Goal: Complete application form: Complete application form

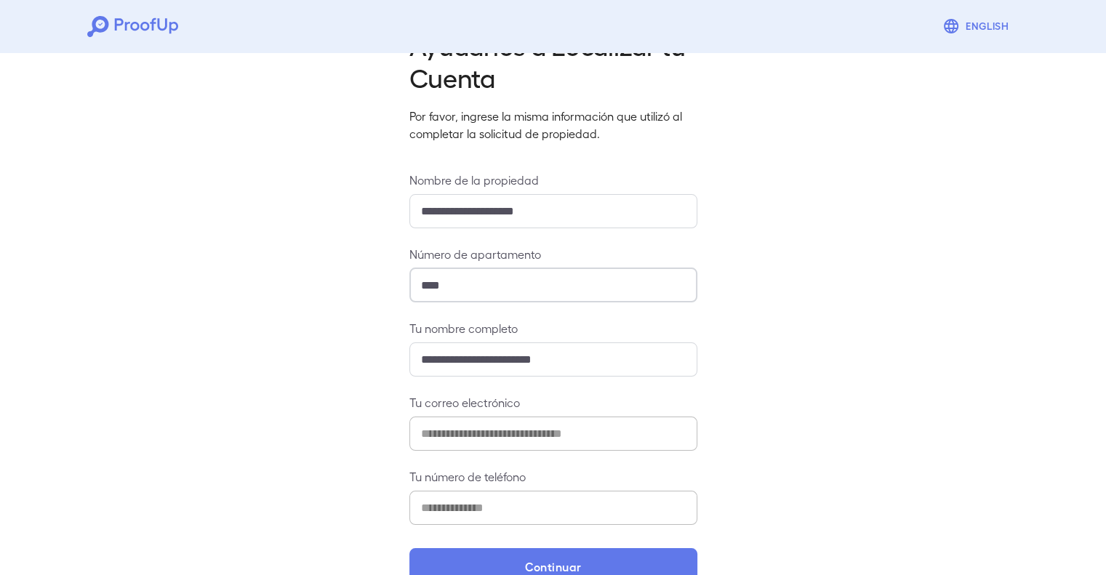
scroll to position [83, 0]
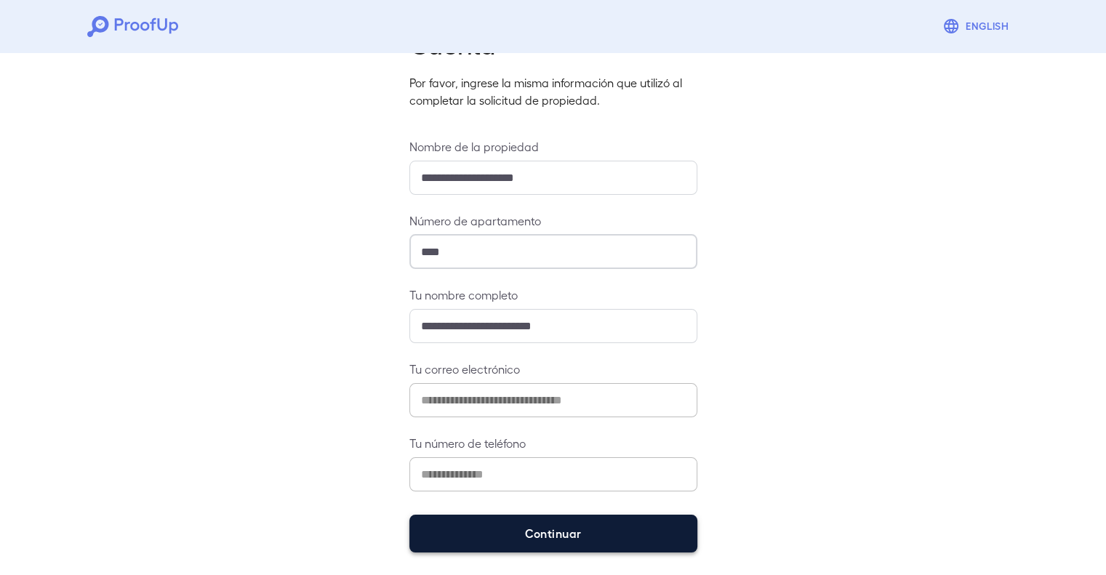
click at [562, 527] on button "Continuar" at bounding box center [553, 534] width 288 height 38
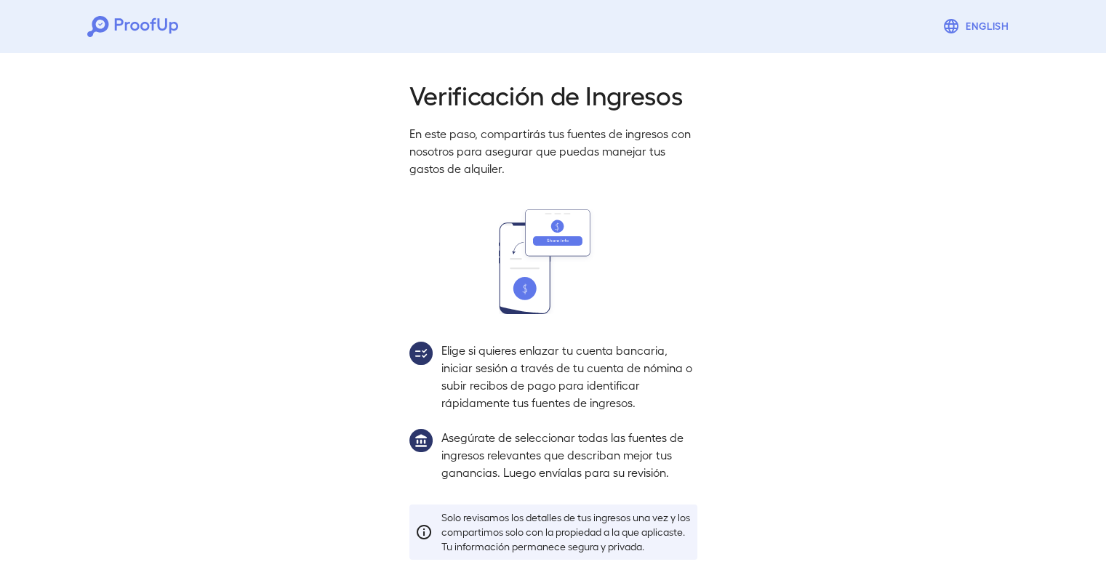
scroll to position [77, 0]
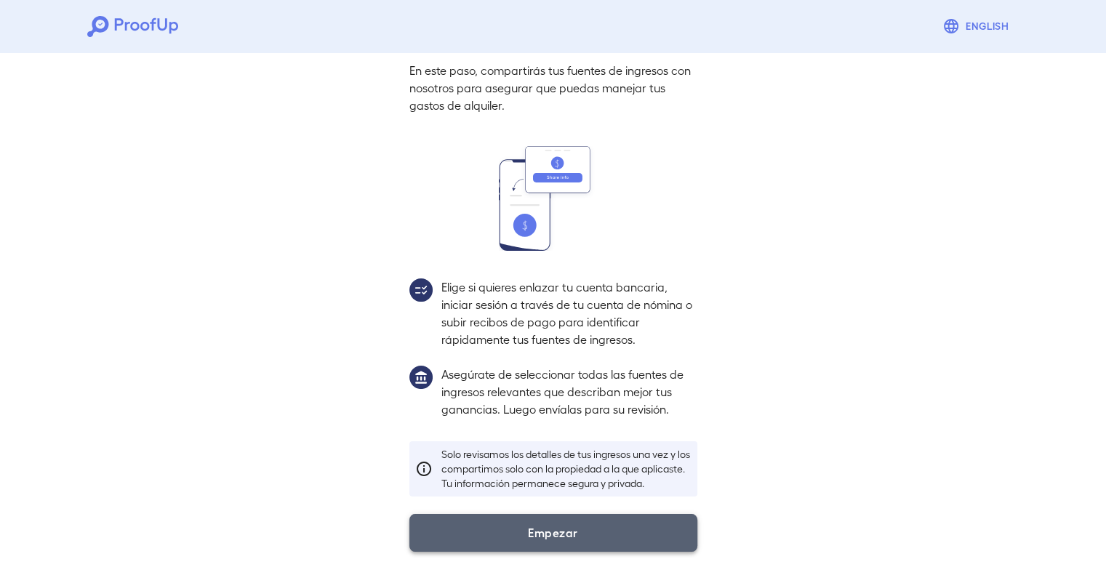
click at [529, 533] on button "Empezar" at bounding box center [553, 533] width 288 height 38
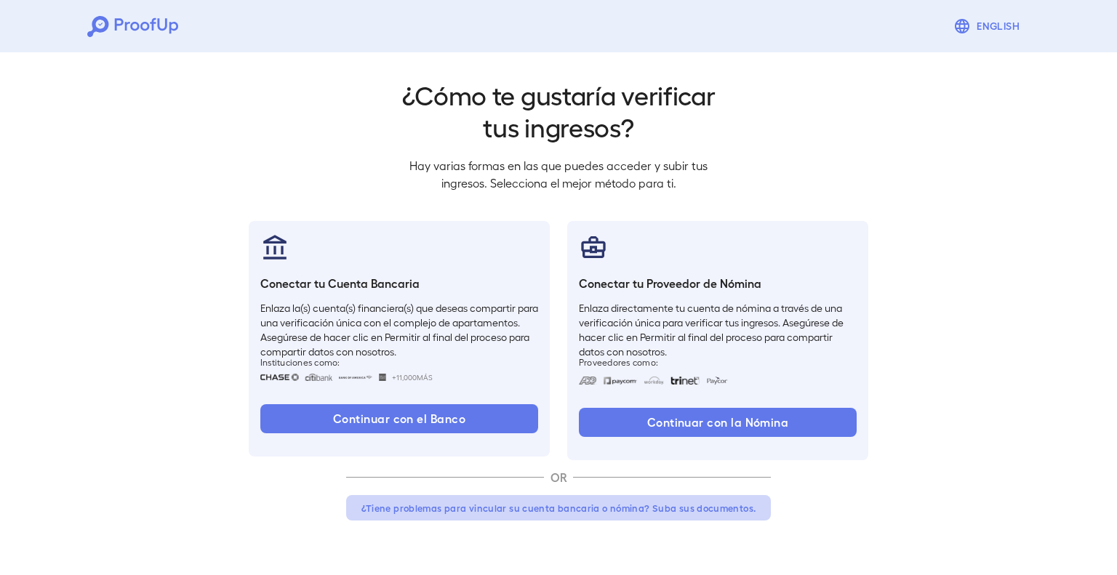
click at [538, 505] on button "¿Tiene problemas para vincular su cuenta bancaria o nómina? Suba sus documentos." at bounding box center [558, 508] width 425 height 26
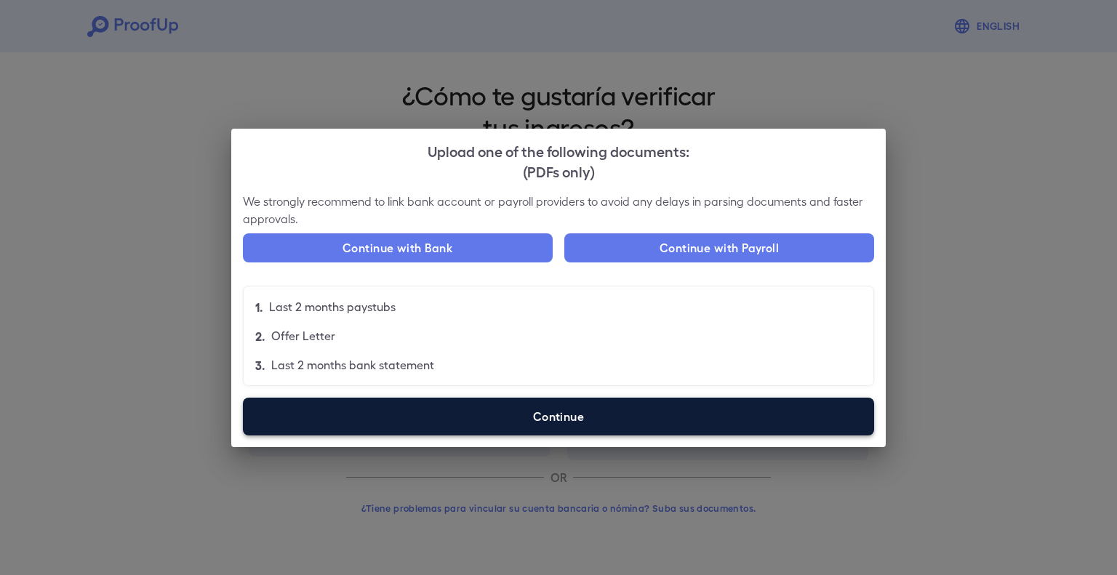
click at [556, 414] on label "Continue" at bounding box center [558, 417] width 631 height 38
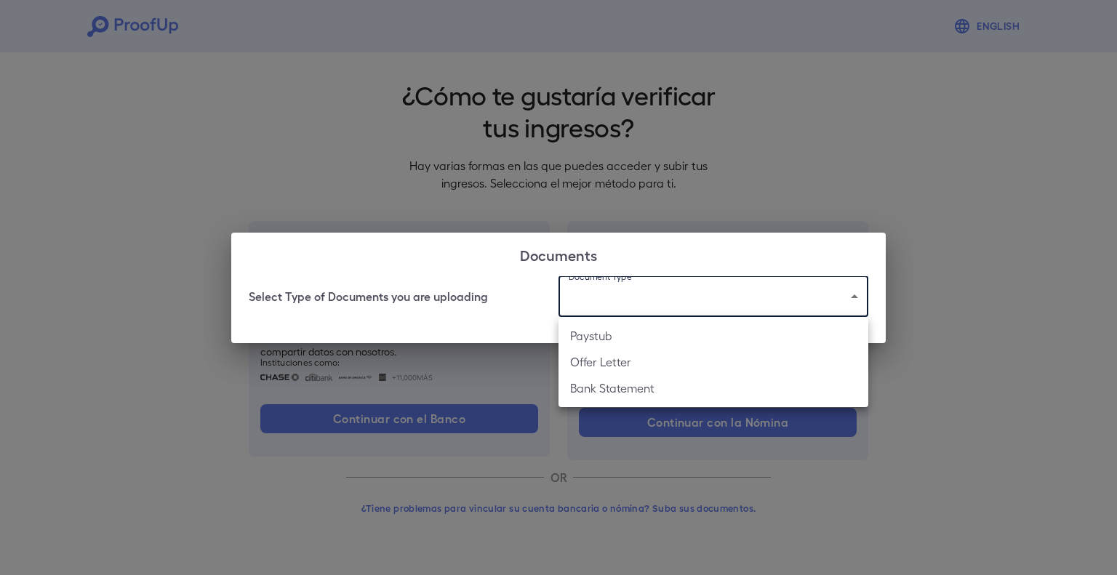
click at [640, 304] on body "English Volver ¿Cómo te gustaría verificar tus ingresos? Hay varias formas en l…" at bounding box center [558, 278] width 1117 height 556
click at [633, 359] on li "Offer Letter" at bounding box center [714, 362] width 310 height 26
type input "**********"
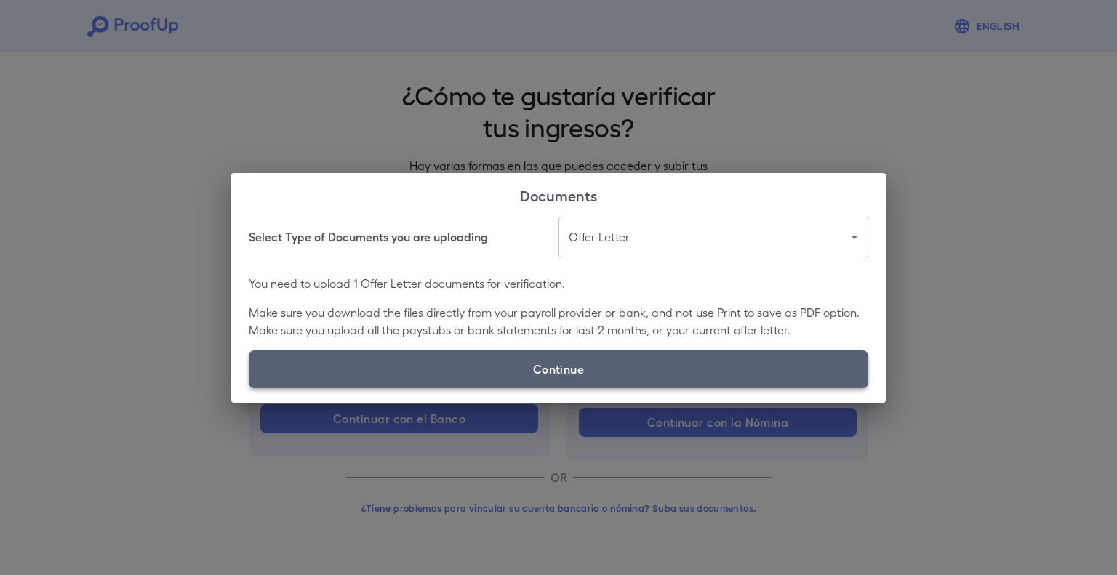
click at [568, 372] on label "Continue" at bounding box center [559, 370] width 620 height 38
click at [249, 388] on input "Continue" at bounding box center [249, 388] width 1 height 1
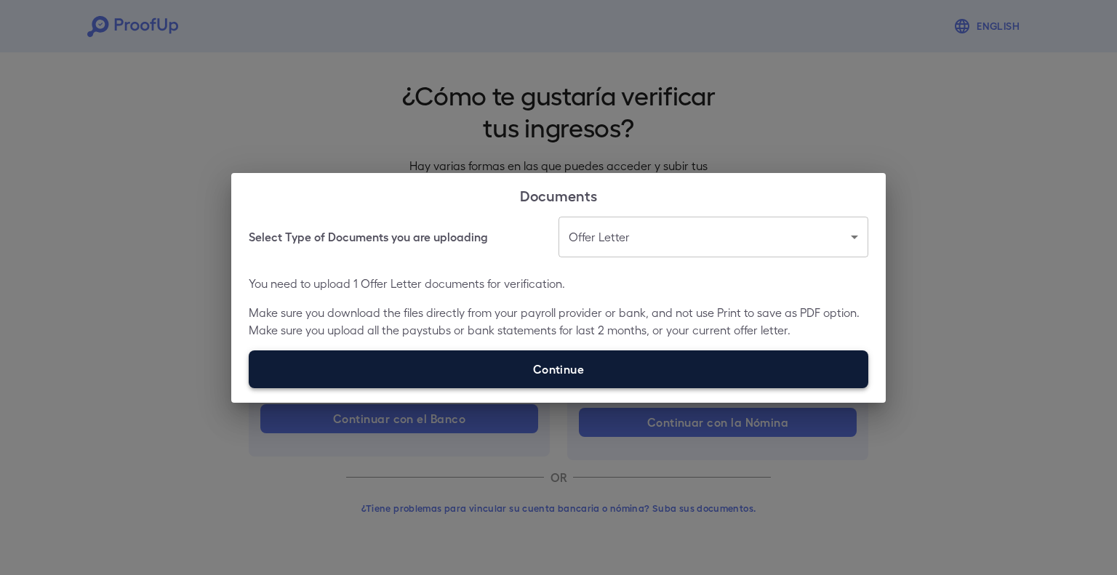
type input "**********"
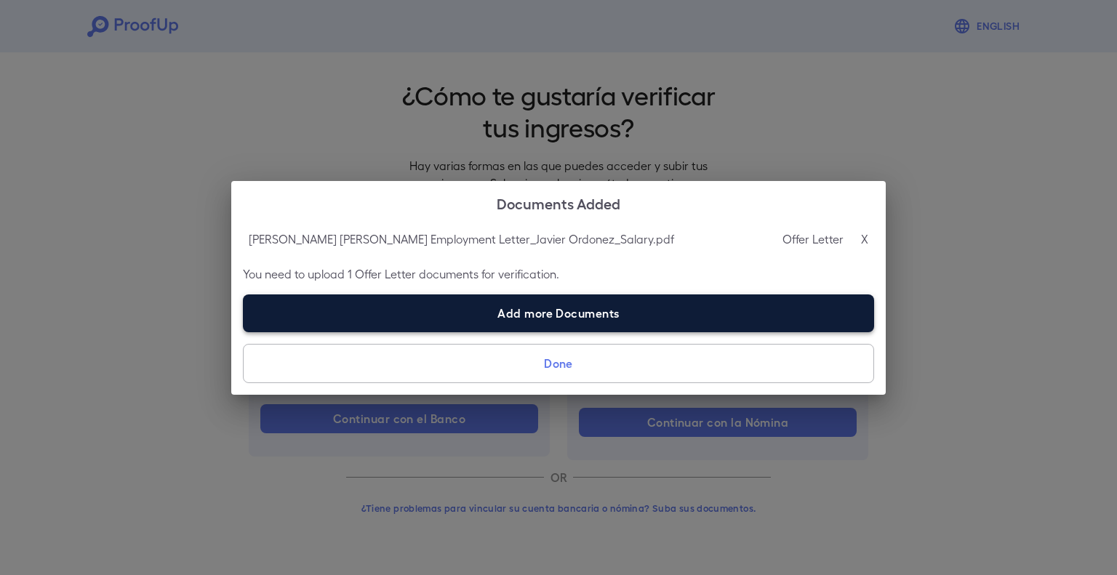
click at [511, 318] on label "Add more Documents" at bounding box center [558, 314] width 631 height 38
click at [244, 332] on input "Add more Documents" at bounding box center [243, 332] width 1 height 1
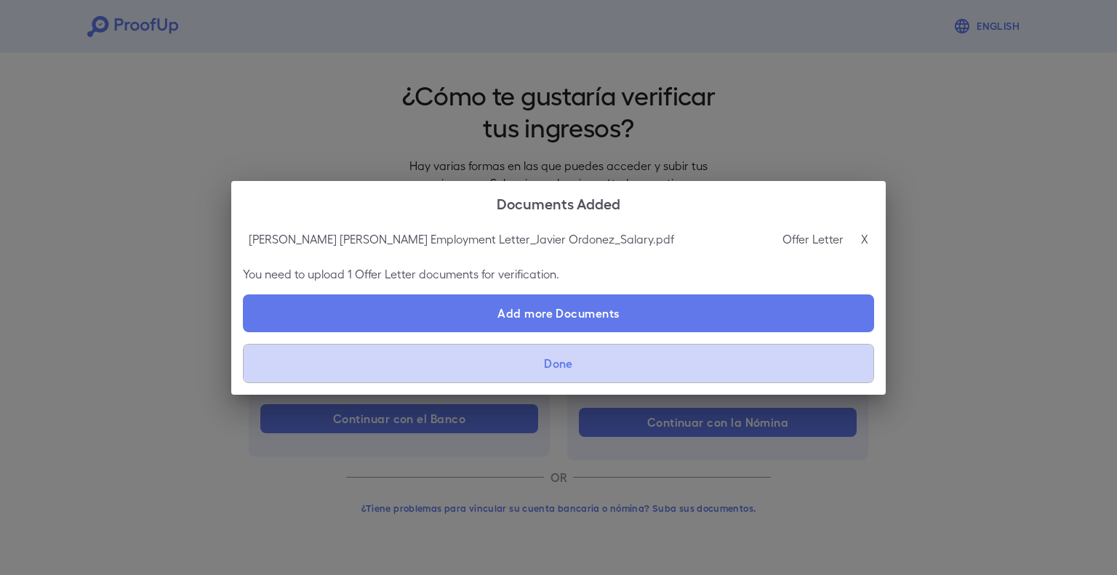
click at [561, 357] on button "Done" at bounding box center [558, 363] width 631 height 39
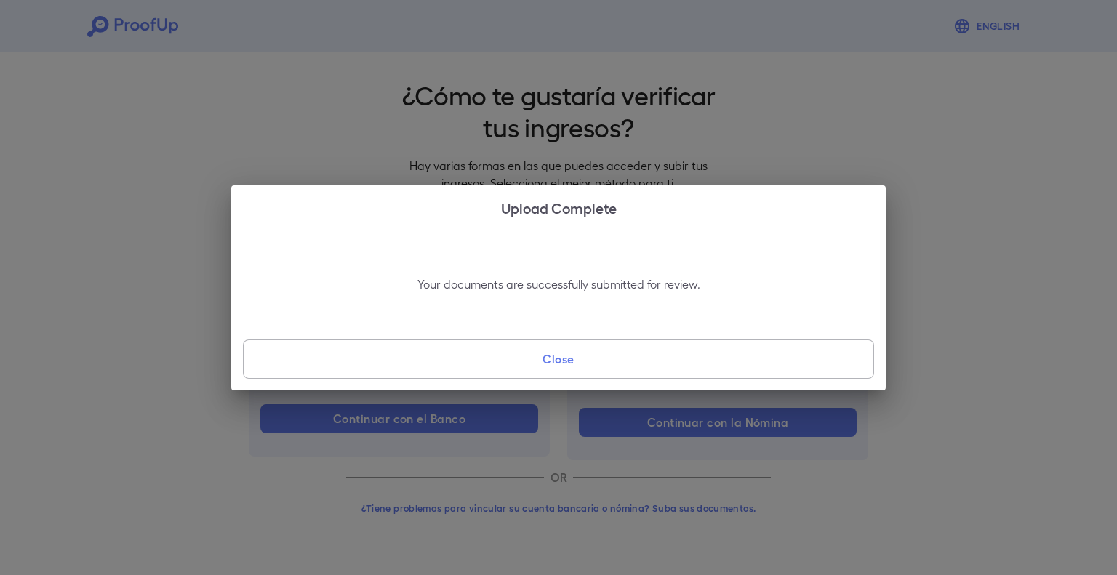
click at [524, 362] on button "Close" at bounding box center [558, 359] width 631 height 39
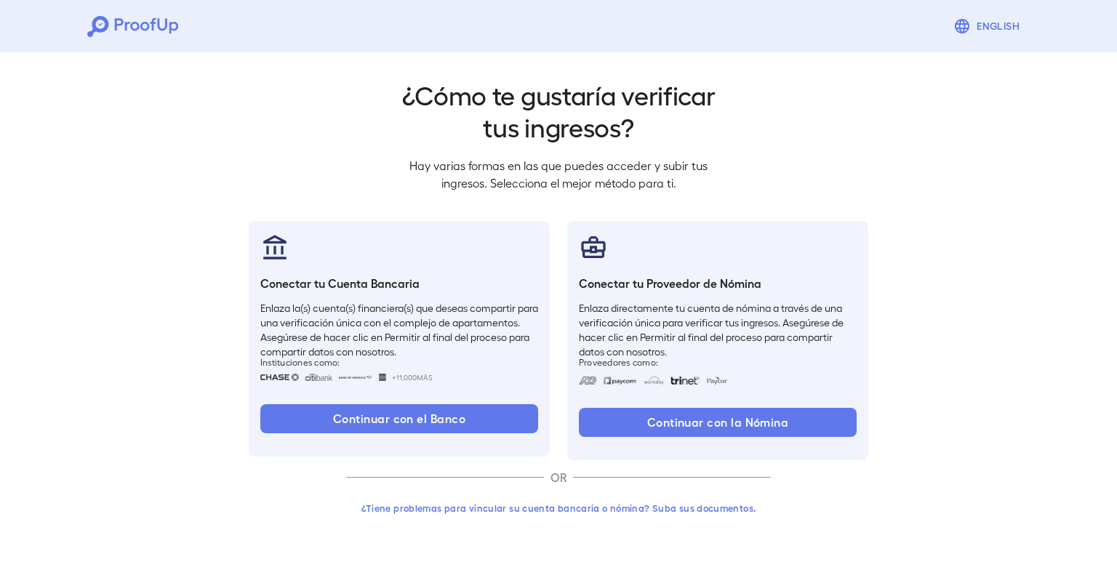
click at [550, 505] on button "¿Tiene problemas para vincular su cuenta bancaria o nómina? Suba sus documentos." at bounding box center [558, 508] width 425 height 26
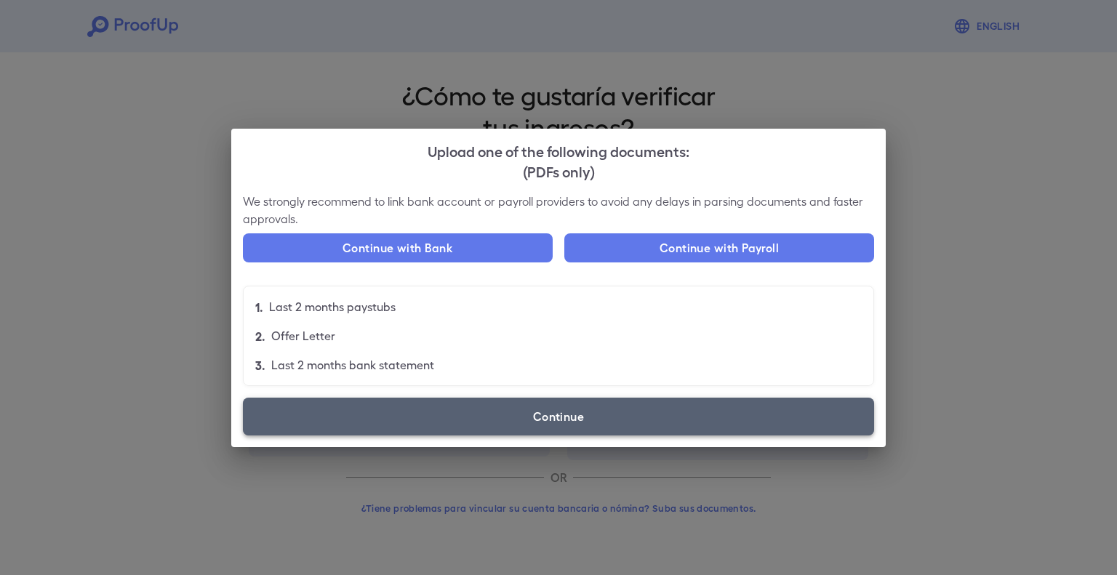
click at [554, 416] on label "Continue" at bounding box center [558, 417] width 631 height 38
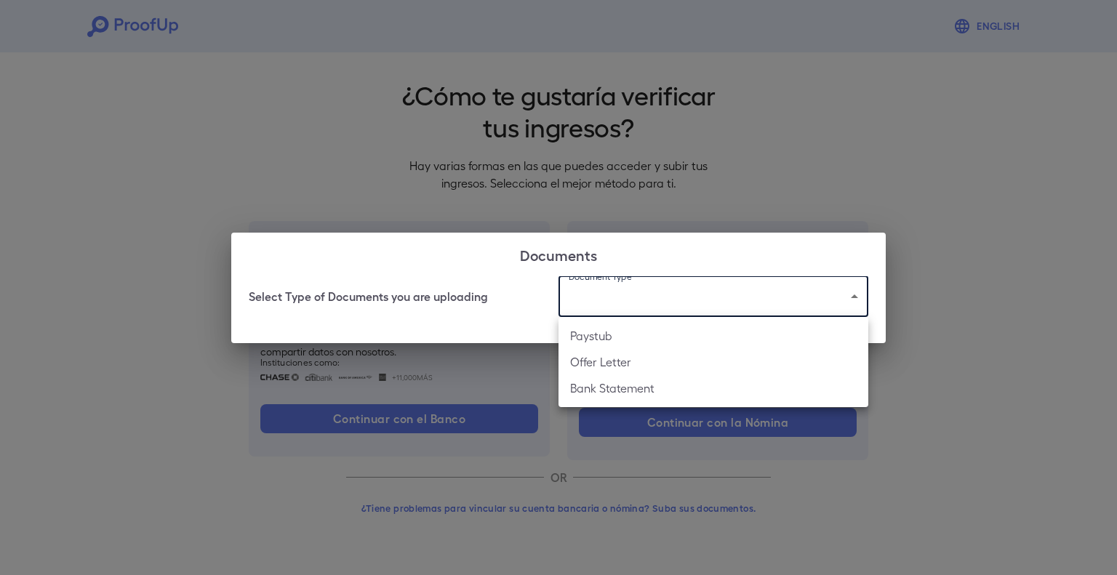
click at [654, 302] on body "English Volver ¿Cómo te gustaría verificar tus ingresos? Hay varias formas en l…" at bounding box center [558, 278] width 1117 height 556
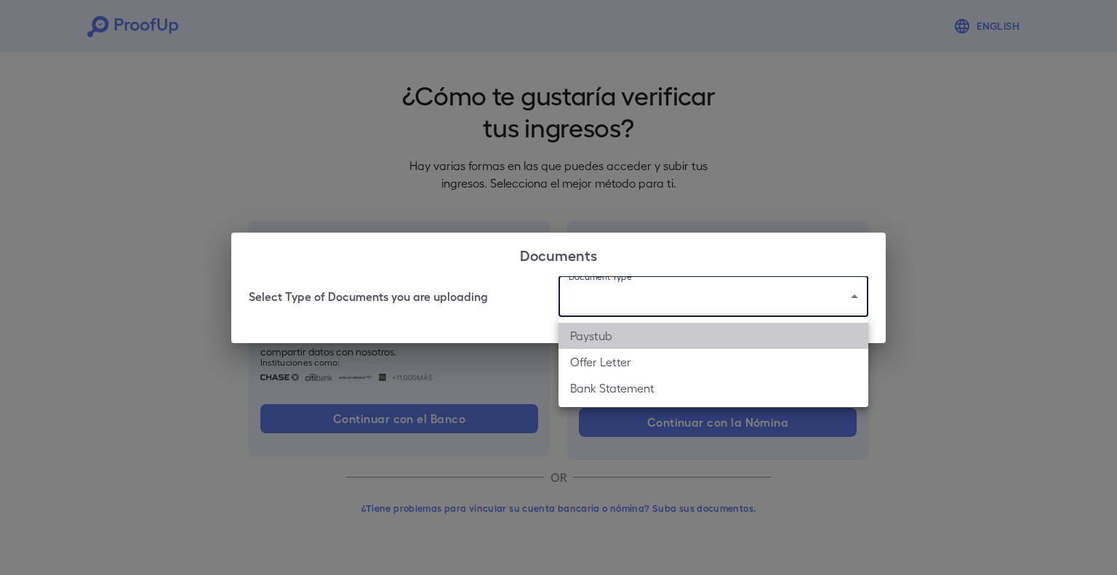
click at [625, 337] on li "Paystub" at bounding box center [714, 336] width 310 height 26
type input "*******"
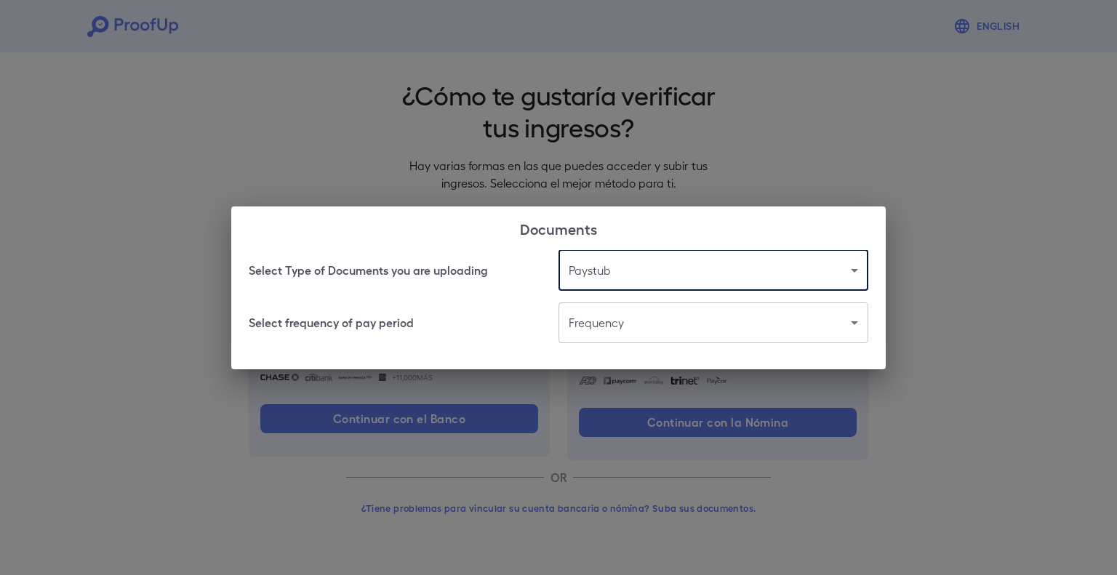
click at [625, 337] on body "English Volver ¿Cómo te gustaría verificar tus ingresos? Hay varias formas en l…" at bounding box center [558, 278] width 1117 height 556
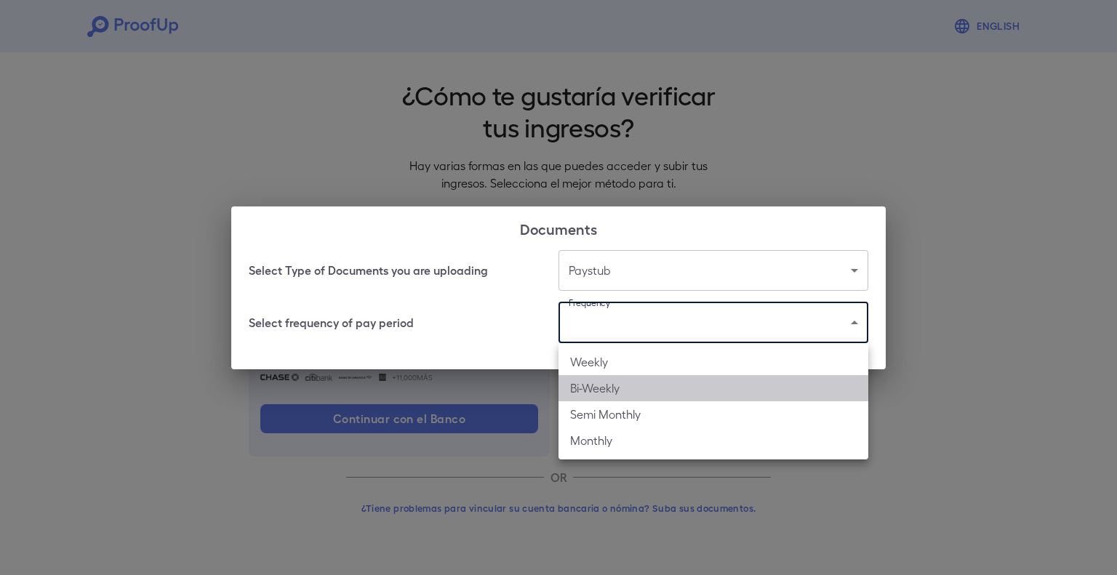
click at [620, 392] on li "Bi-Weekly" at bounding box center [714, 388] width 310 height 26
type input "*********"
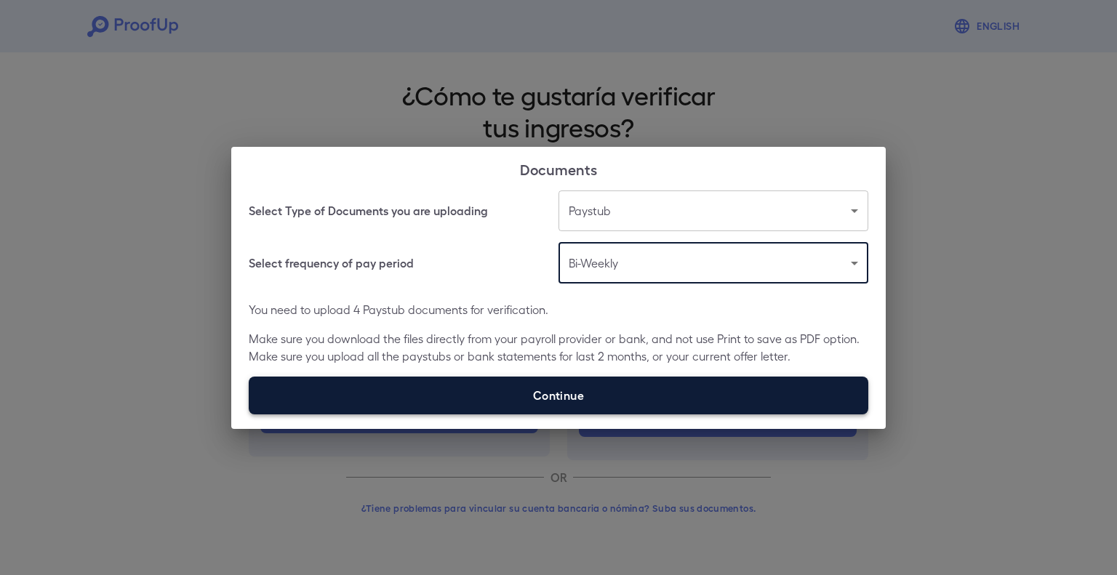
click at [455, 401] on label "Continue" at bounding box center [559, 396] width 620 height 38
click at [249, 414] on input "Continue" at bounding box center [249, 414] width 1 height 1
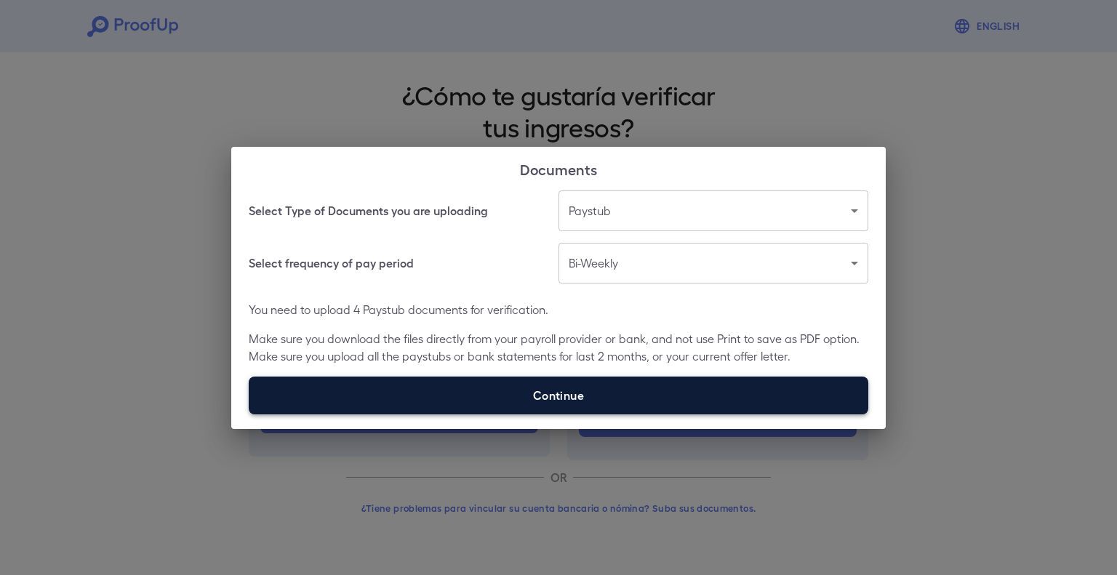
type input "**********"
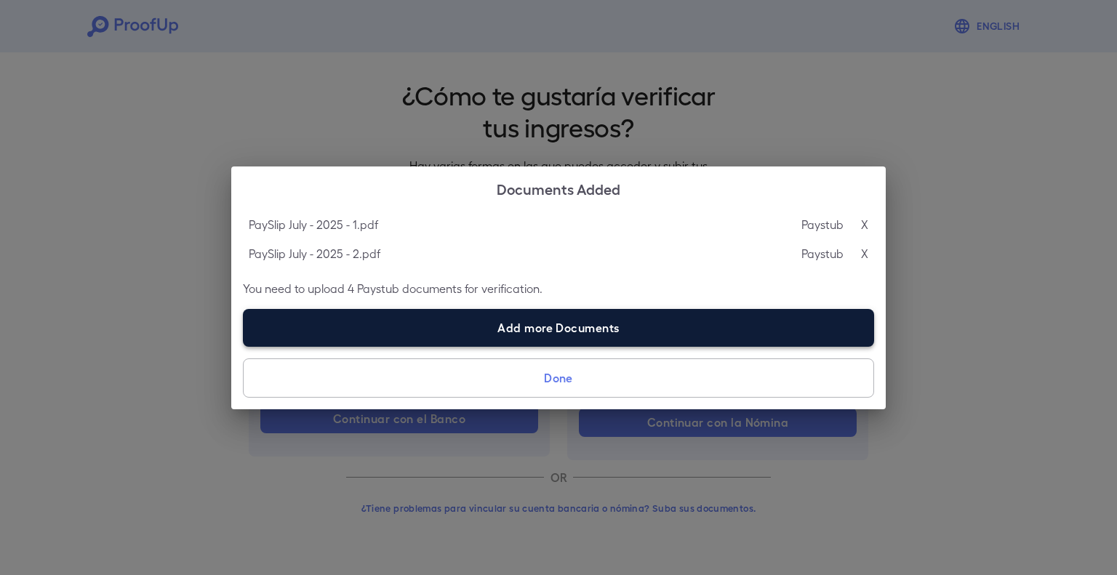
click at [516, 322] on label "Add more Documents" at bounding box center [558, 328] width 631 height 38
click at [244, 346] on input "Add more Documents" at bounding box center [243, 346] width 1 height 1
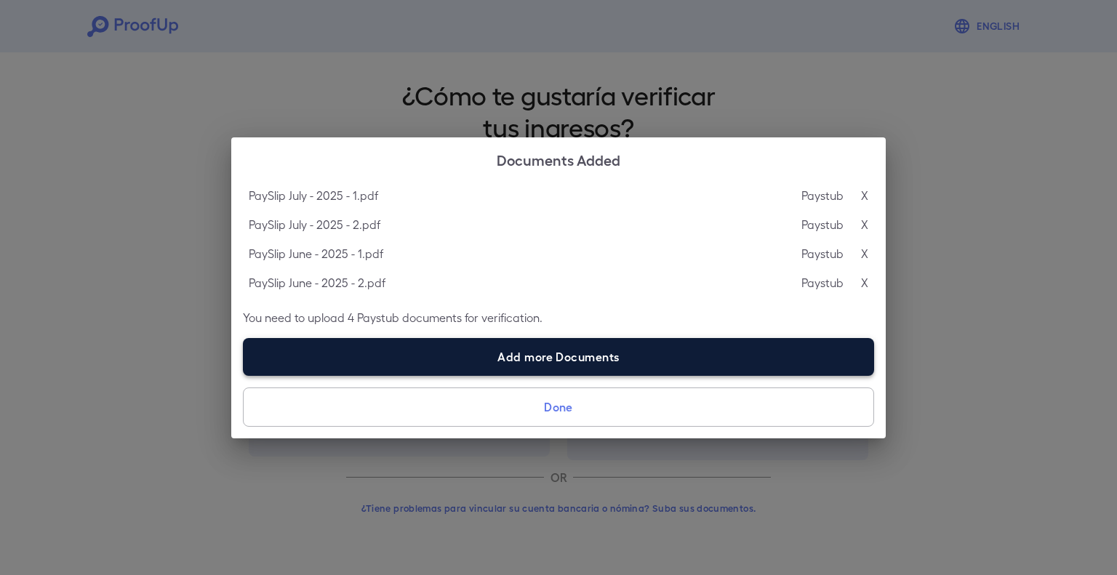
click at [544, 357] on label "Add more Documents" at bounding box center [558, 357] width 631 height 38
click at [244, 375] on input "Add more Documents" at bounding box center [243, 375] width 1 height 1
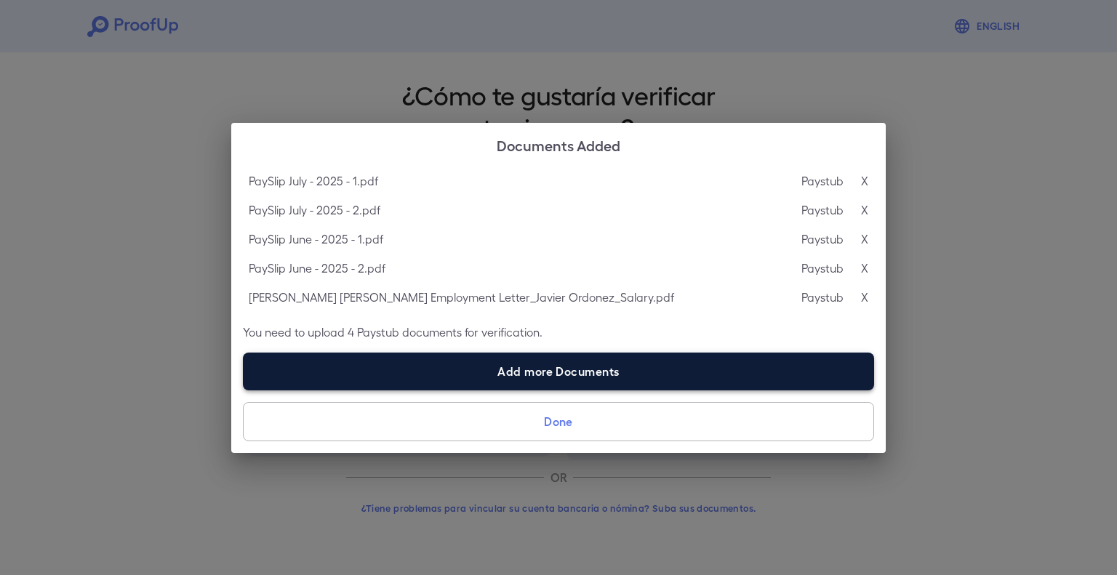
click at [552, 368] on label "Add more Documents" at bounding box center [558, 372] width 631 height 38
click at [244, 390] on input "Add more Documents" at bounding box center [243, 390] width 1 height 1
type input "**********"
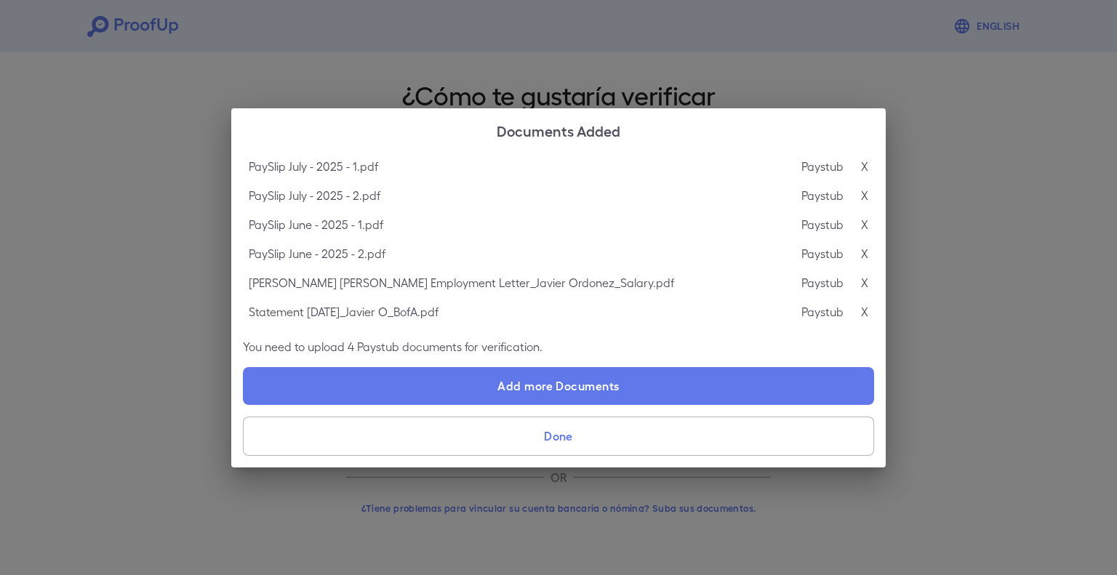
click at [576, 430] on button "Done" at bounding box center [558, 436] width 631 height 39
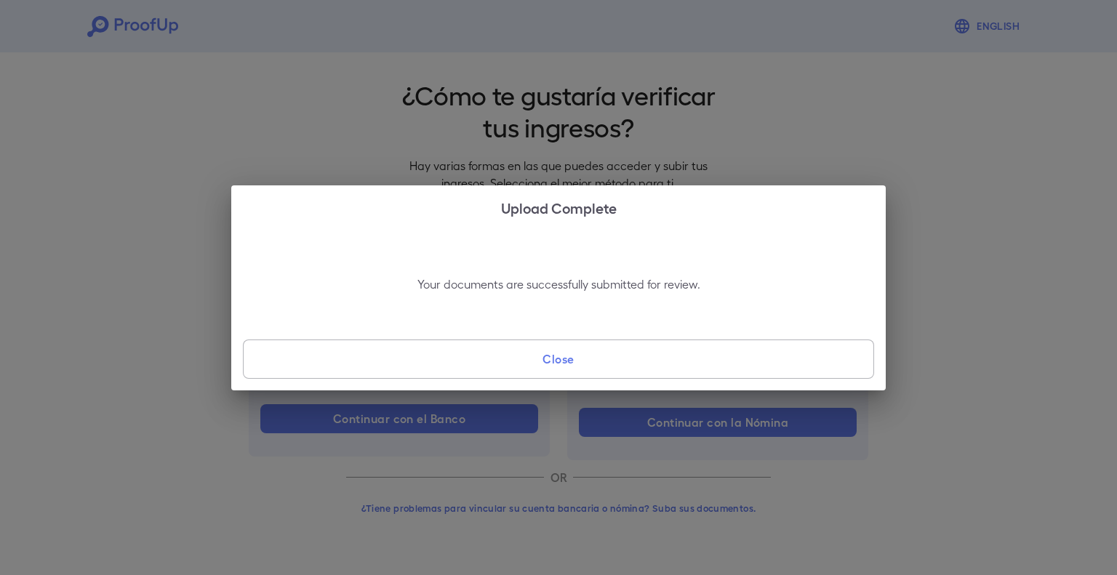
click at [556, 350] on button "Close" at bounding box center [558, 359] width 631 height 39
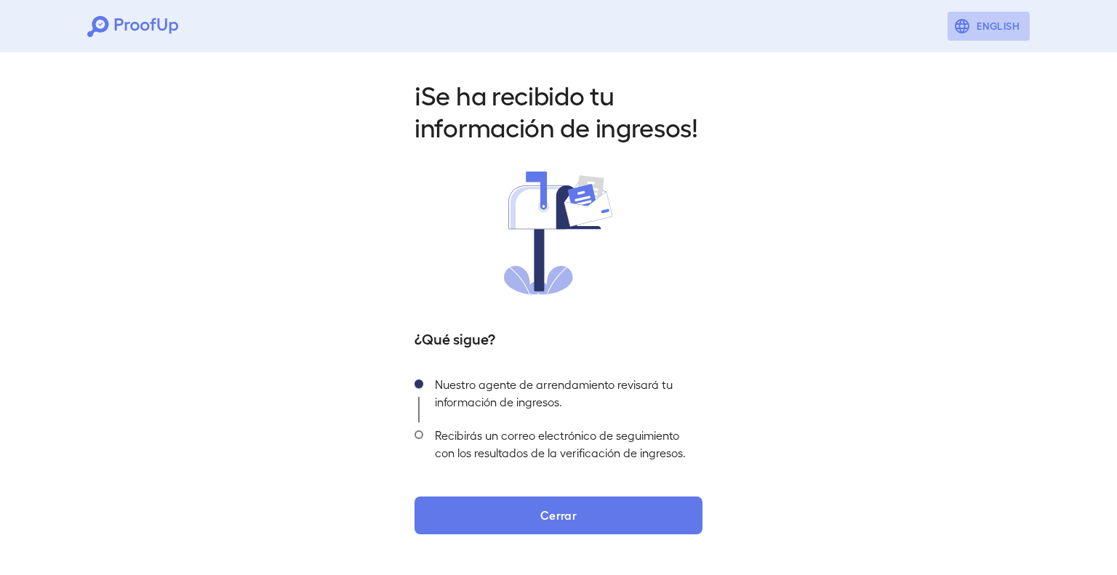
click at [998, 31] on button "English" at bounding box center [989, 26] width 82 height 29
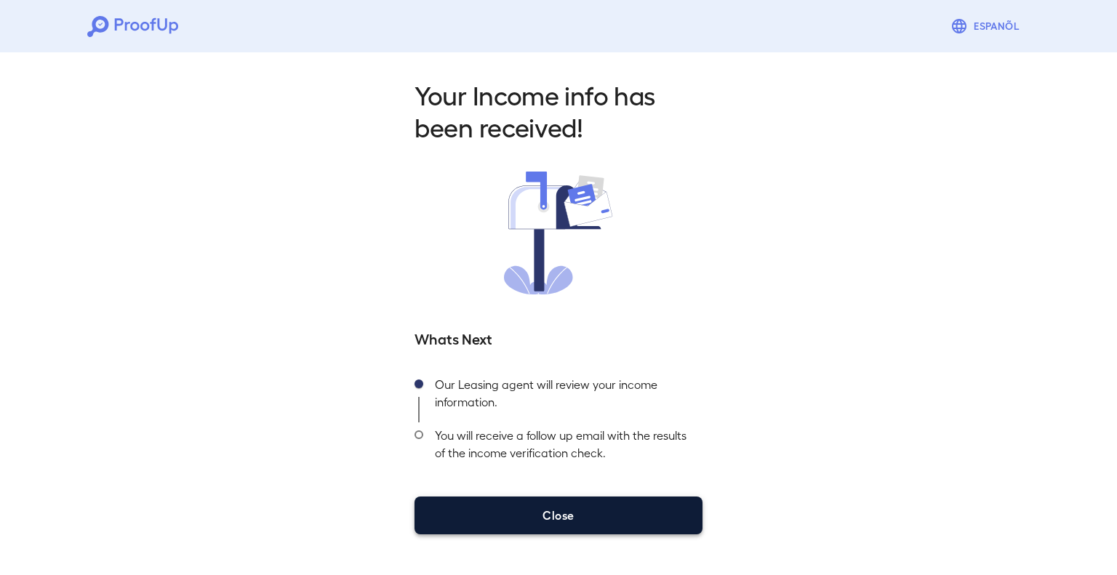
click at [602, 519] on button "Close" at bounding box center [559, 516] width 288 height 38
click at [571, 511] on button "Close" at bounding box center [559, 516] width 288 height 38
